Goal: Check status: Check status

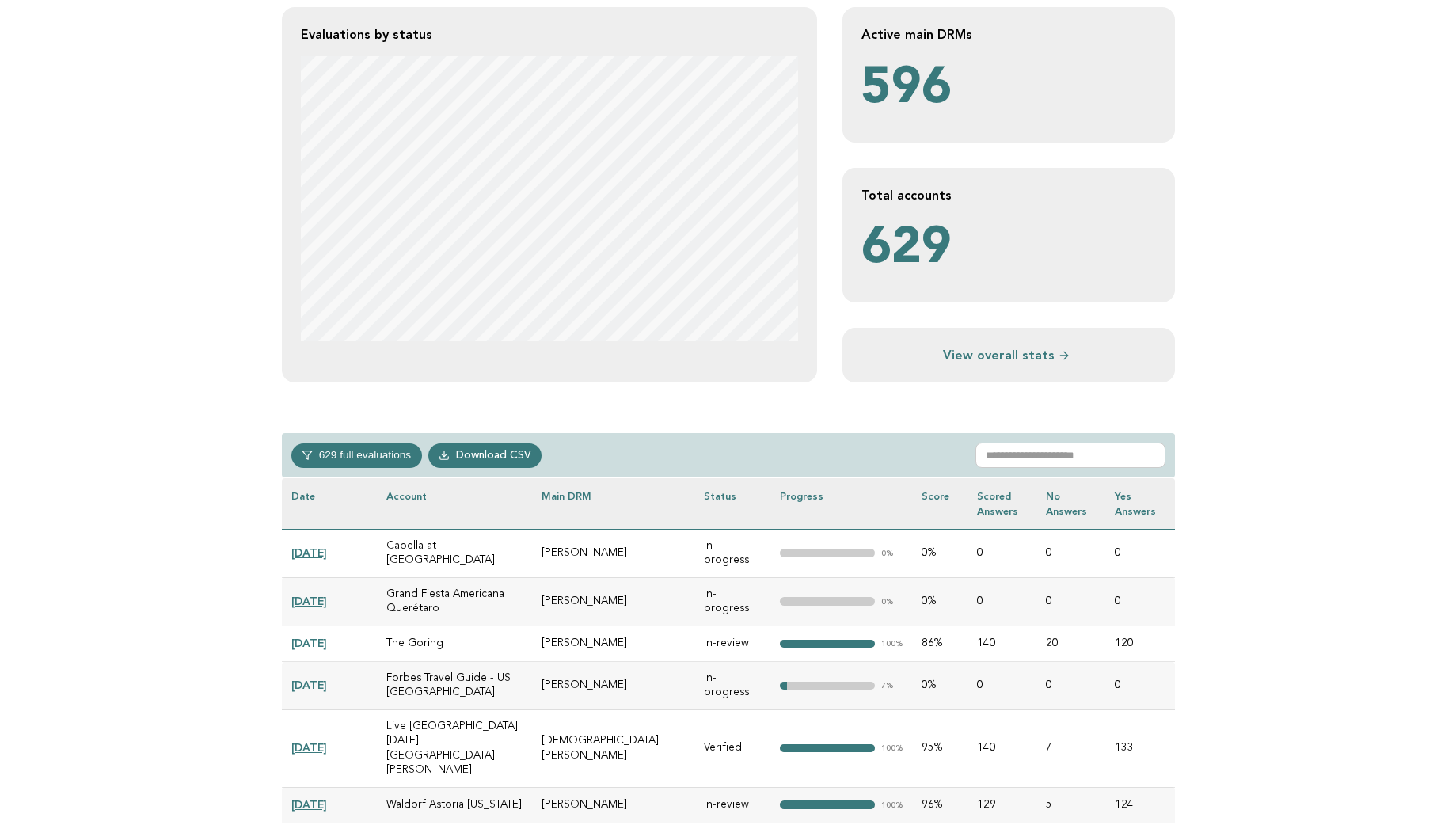
scroll to position [380, 0]
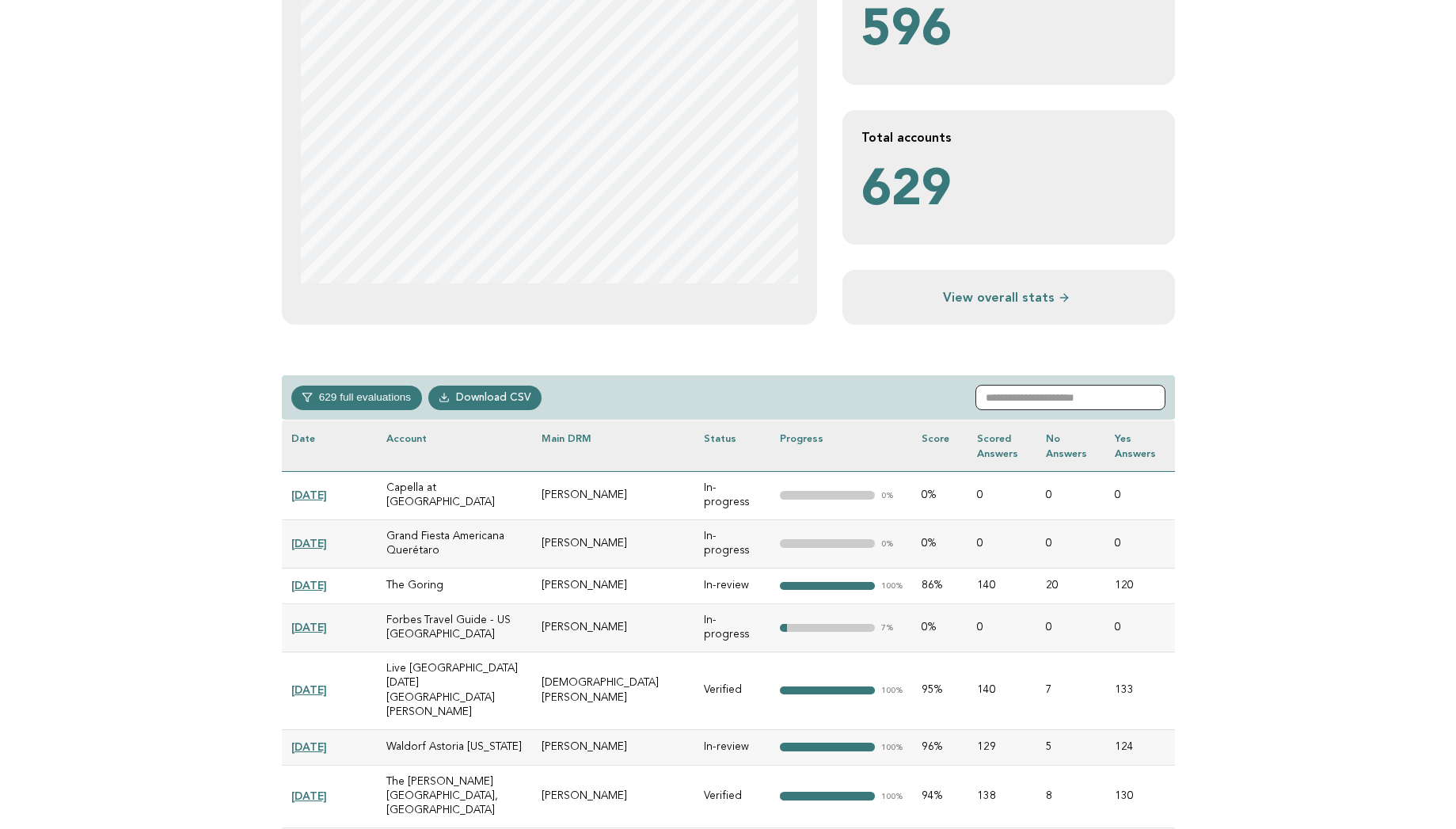
click at [1008, 393] on input "text" at bounding box center [1070, 397] width 190 height 25
type input "*"
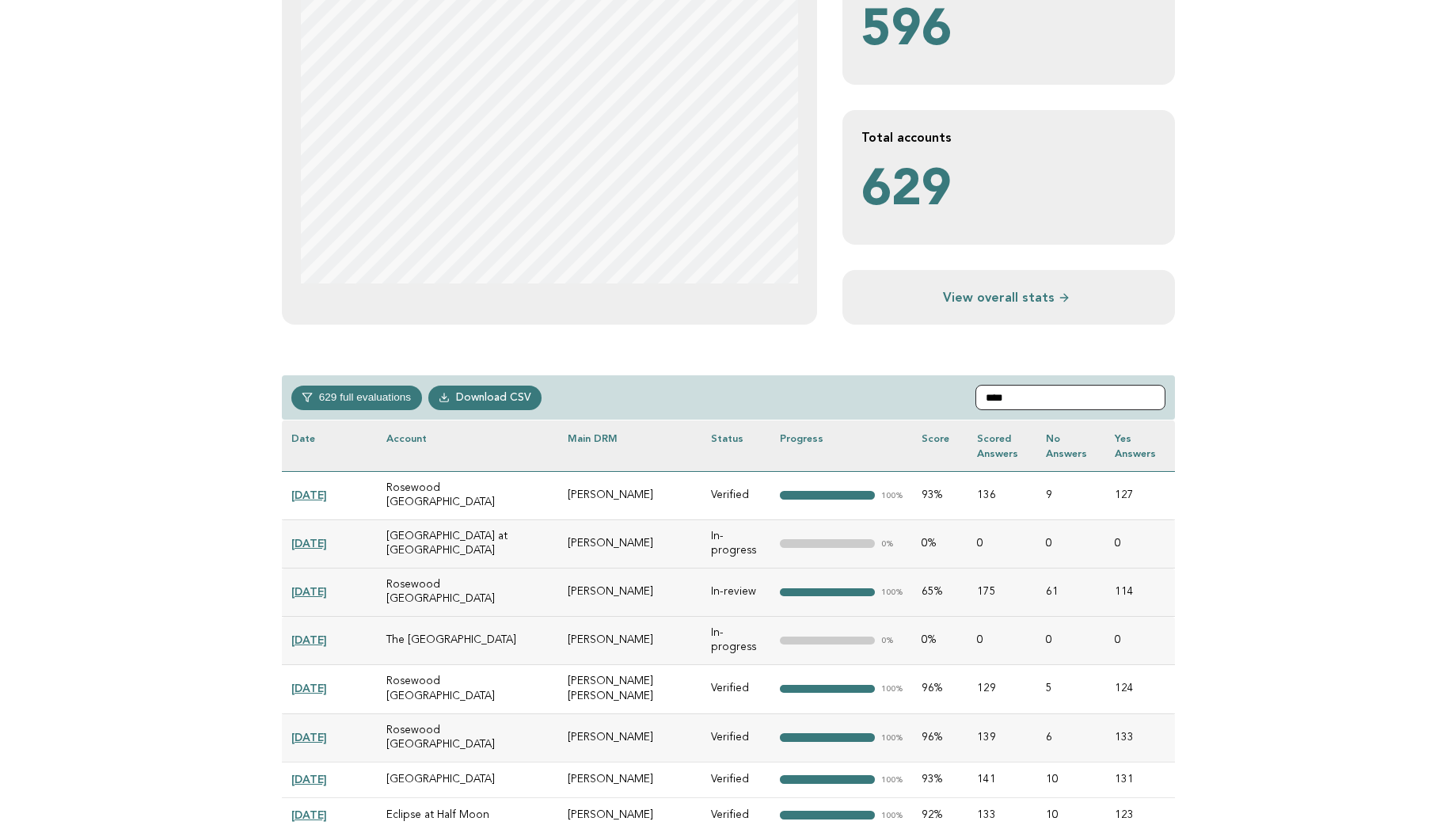
type input "****"
click at [299, 585] on link "[DATE]" at bounding box center [309, 591] width 36 height 13
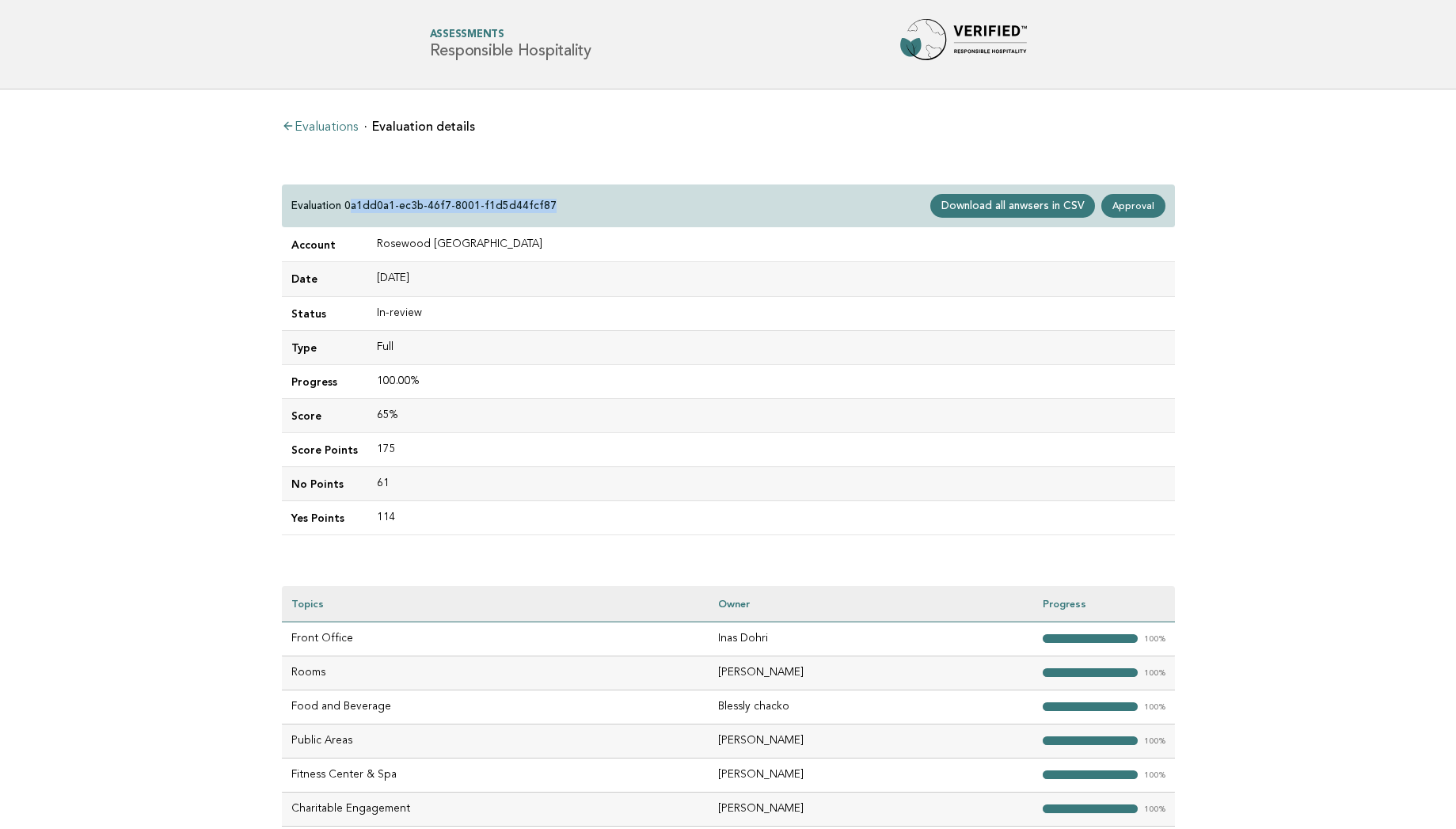
drag, startPoint x: 347, startPoint y: 201, endPoint x: 551, endPoint y: 204, distance: 204.0
click at [551, 204] on div "Evaluation 0a1dd0a1-ec3b-46f7-8001-f1d5d44fcf87 Download all anwsers in CSV App…" at bounding box center [728, 206] width 892 height 44
copy p "a1dd0a1-ec3b-46f7-8001-f1d5d44fcf87"
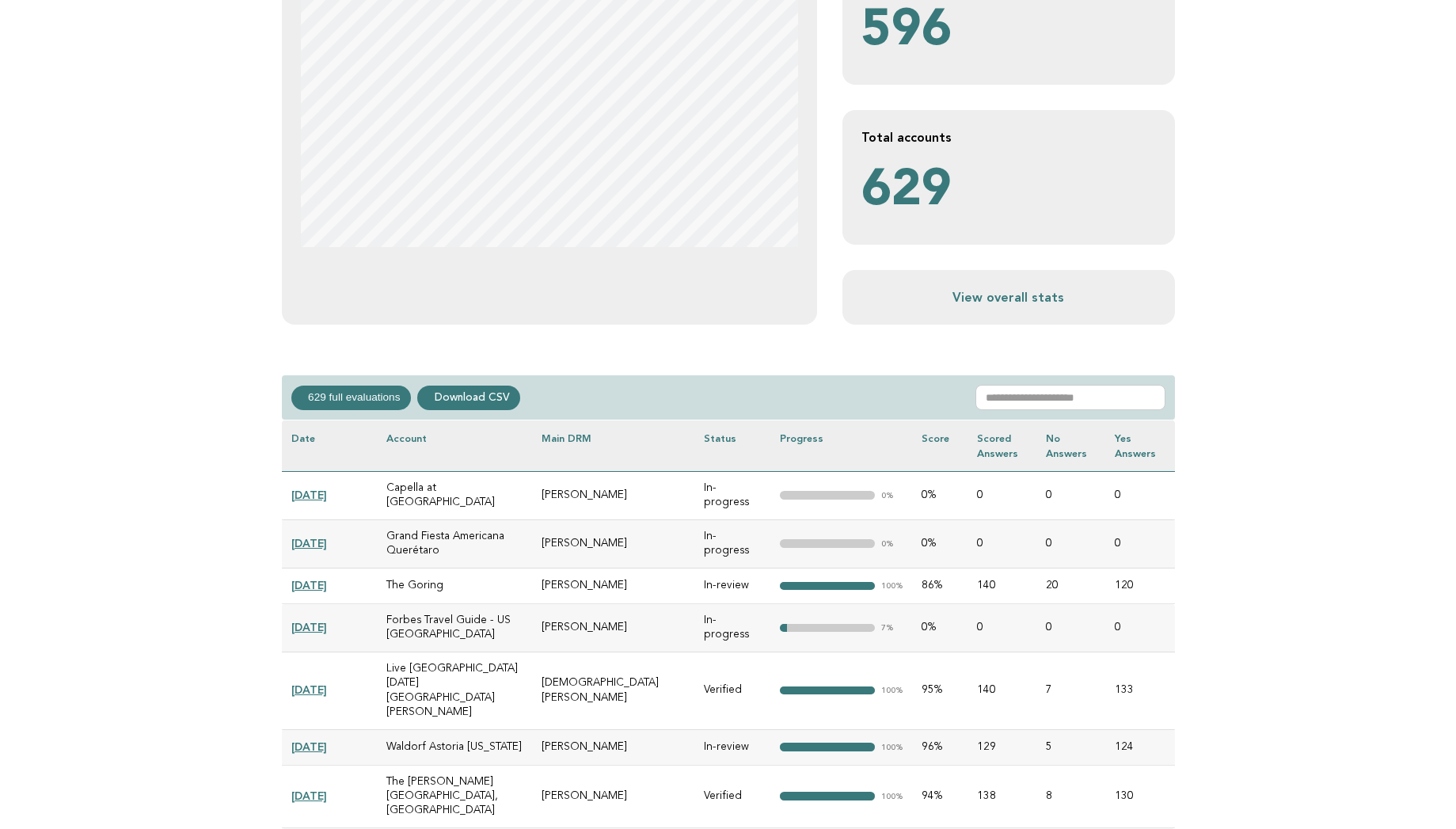
scroll to position [380, 0]
click at [1022, 400] on input "text" at bounding box center [1070, 397] width 190 height 25
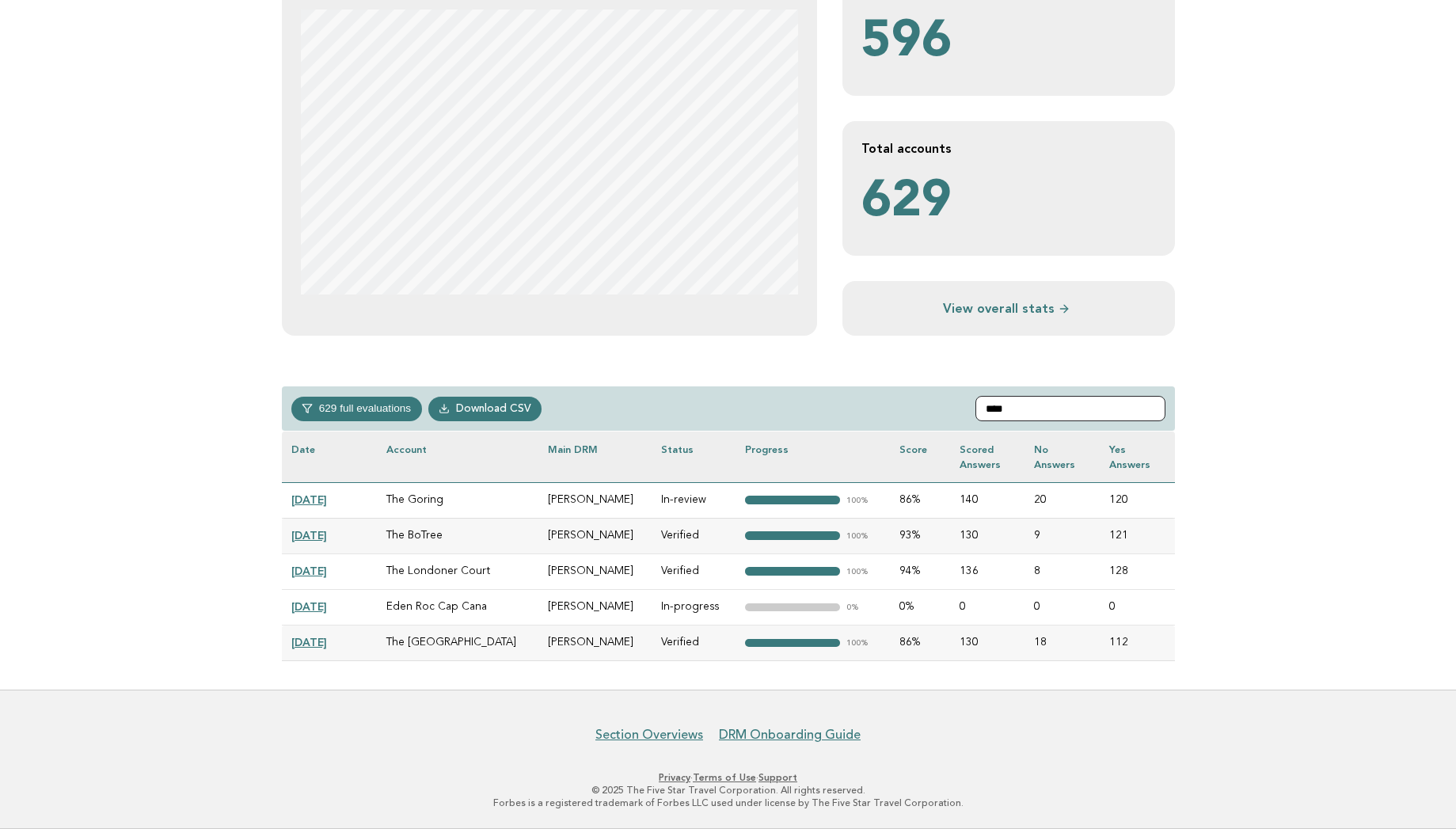
scroll to position [262, 0]
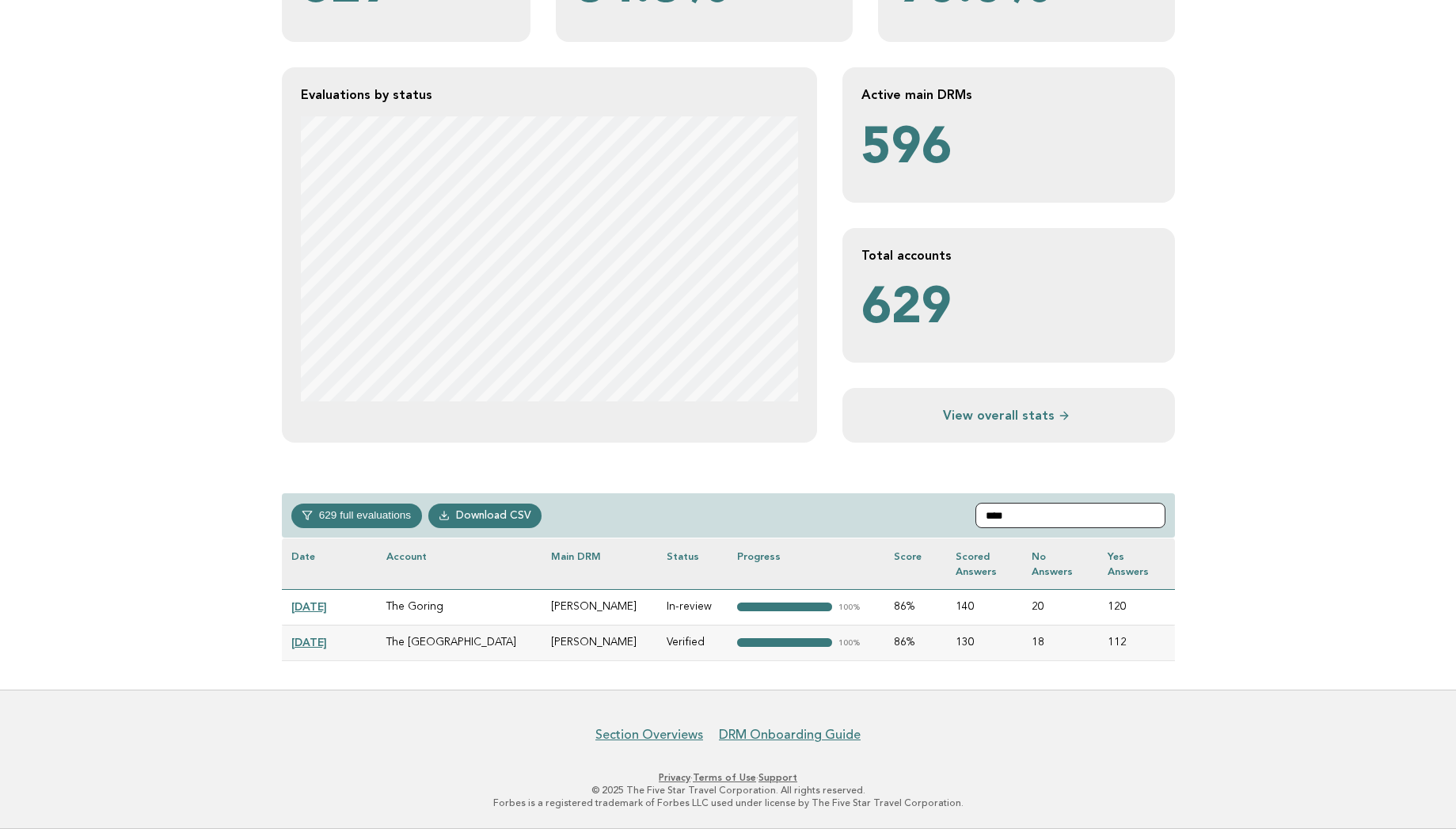
type input "****"
click at [327, 606] on link "[DATE]" at bounding box center [309, 606] width 36 height 13
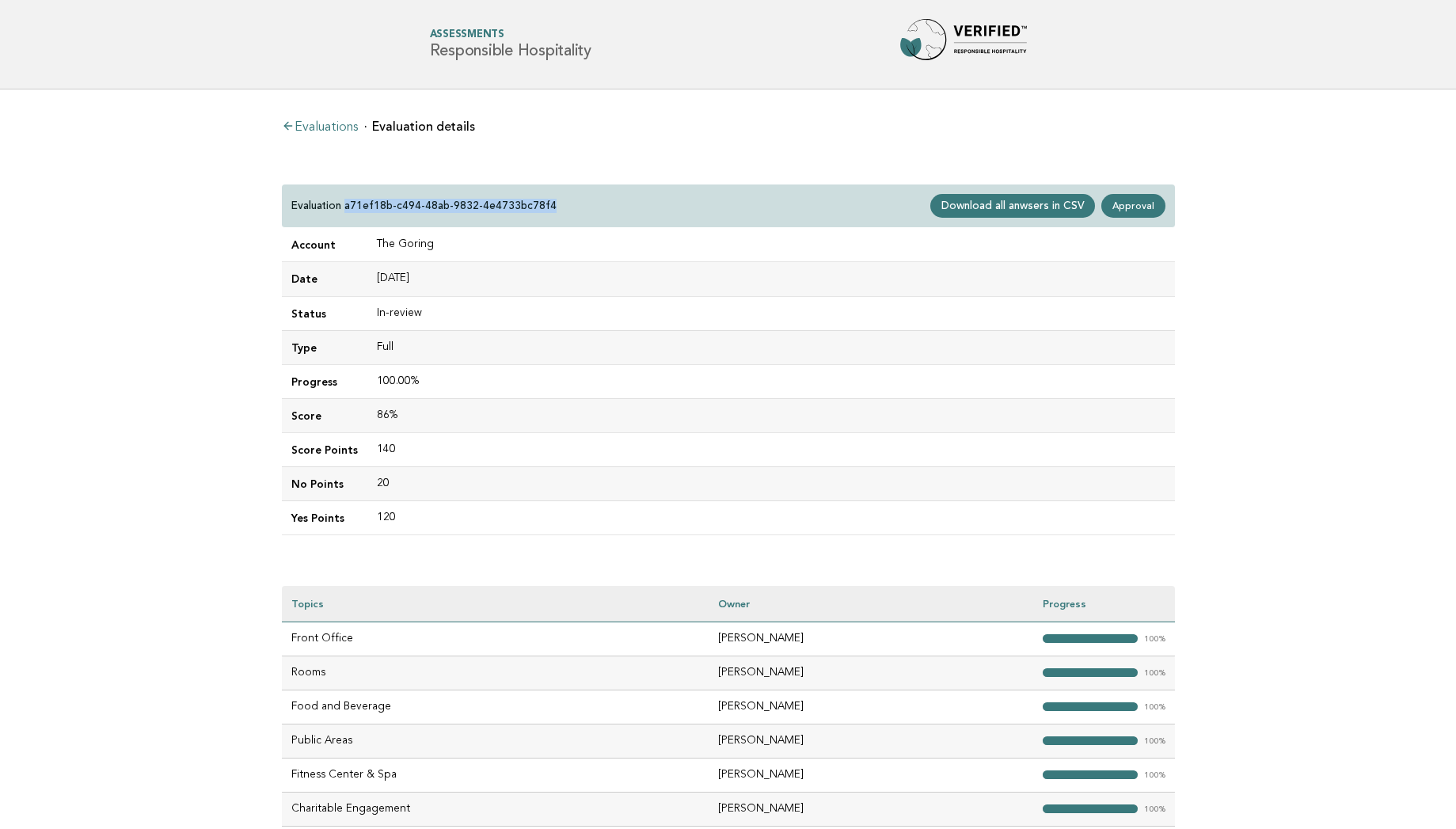
drag, startPoint x: 346, startPoint y: 202, endPoint x: 565, endPoint y: 209, distance: 219.1
click at [565, 209] on div "Evaluation a71ef18b-c494-48ab-9832-4e4733bc78f4 Download all anwsers in CSV App…" at bounding box center [728, 206] width 892 height 44
copy p "a71ef18b-c494-48ab-9832-4e4733bc78f4"
